Goal: Information Seeking & Learning: Learn about a topic

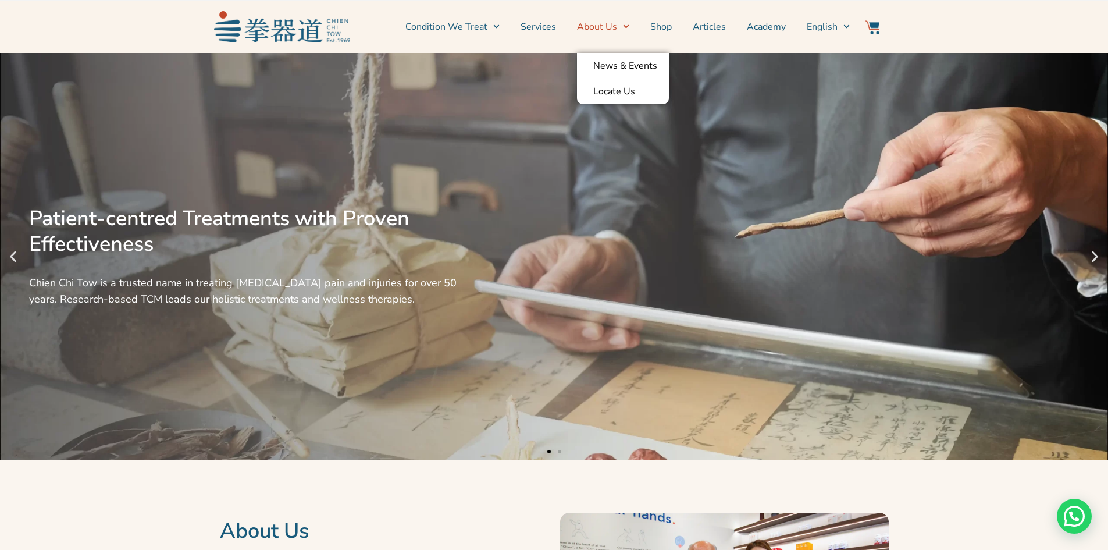
click at [611, 24] on link "About Us" at bounding box center [603, 26] width 52 height 29
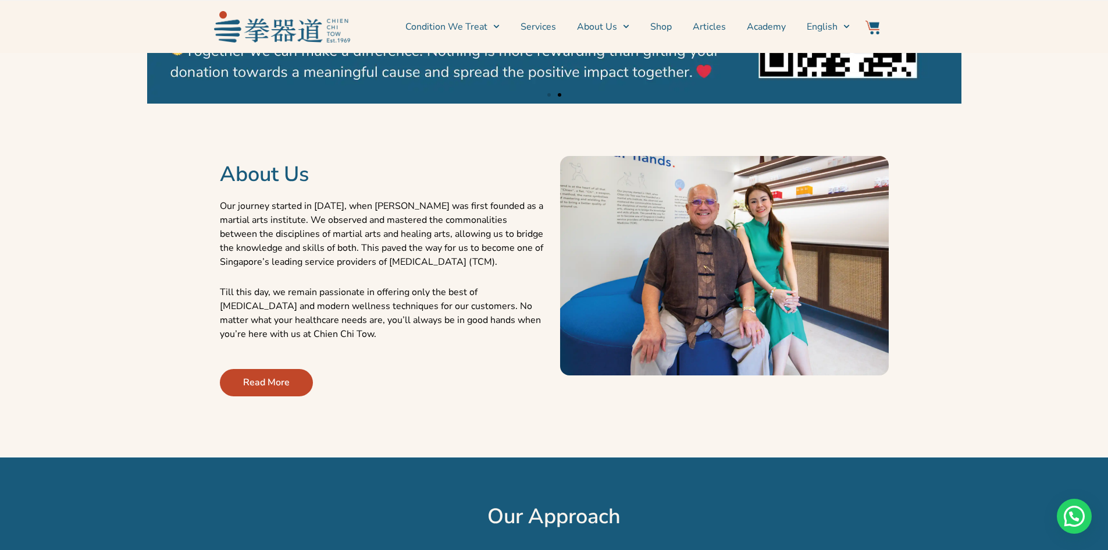
scroll to position [407, 0]
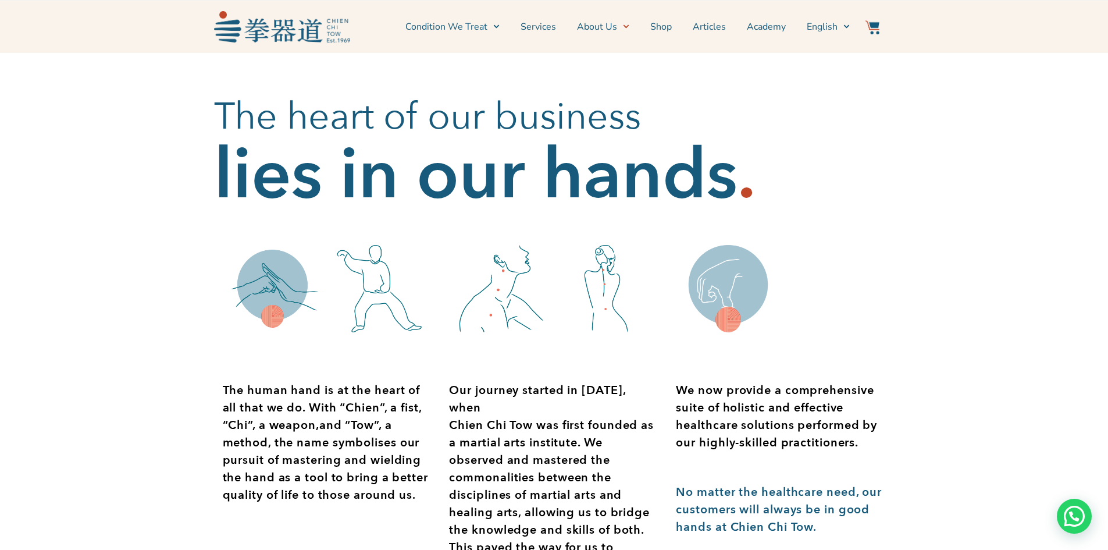
click at [986, 146] on section "The heart of our business lies in our hands ." at bounding box center [554, 140] width 1108 height 174
click at [627, 28] on icon "Menu" at bounding box center [626, 26] width 6 height 6
click at [591, 70] on link "News & Events" at bounding box center [623, 66] width 92 height 26
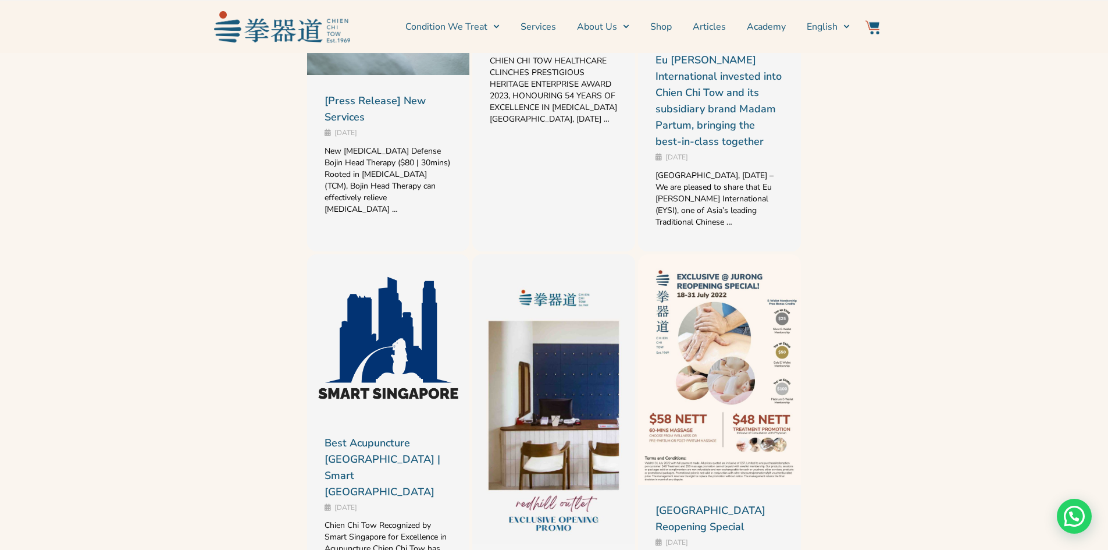
scroll to position [1163, 0]
